Goal: Obtain resource: Download file/media

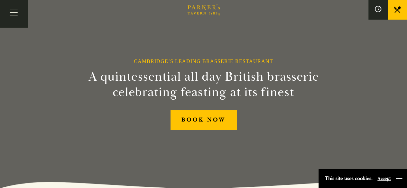
click at [398, 177] on button "button" at bounding box center [398, 178] width 6 height 6
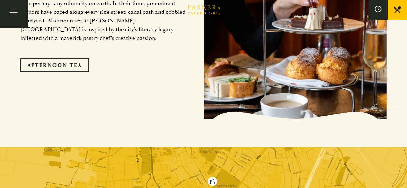
scroll to position [1128, 0]
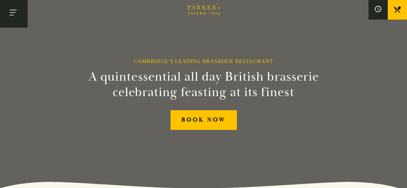
click at [13, 13] on button "Toggle navigation" at bounding box center [13, 13] width 27 height 27
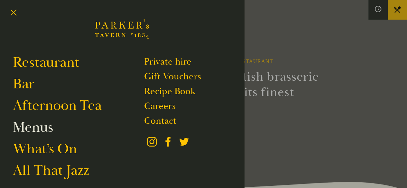
click at [40, 129] on link "Menus" at bounding box center [33, 127] width 40 height 18
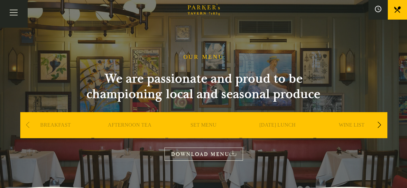
click at [379, 127] on div "Next slide" at bounding box center [379, 125] width 9 height 14
click at [281, 124] on link "A LA CARTE" at bounding box center [277, 135] width 30 height 26
click at [218, 155] on link "DOWNLOAD MENU" at bounding box center [203, 154] width 78 height 13
